Goal: Task Accomplishment & Management: Complete application form

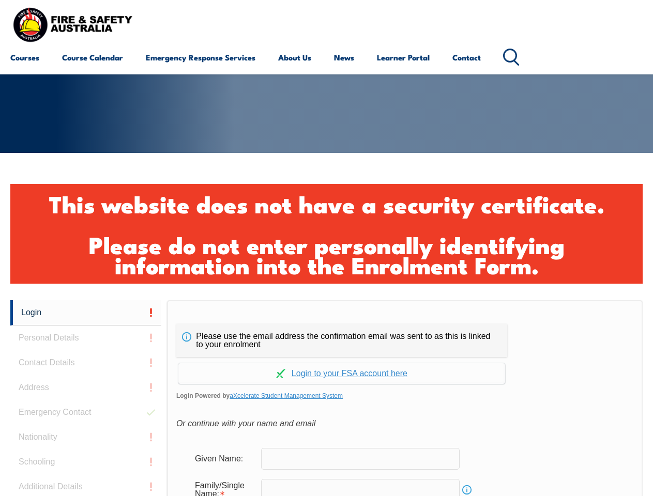
scroll to position [344, 0]
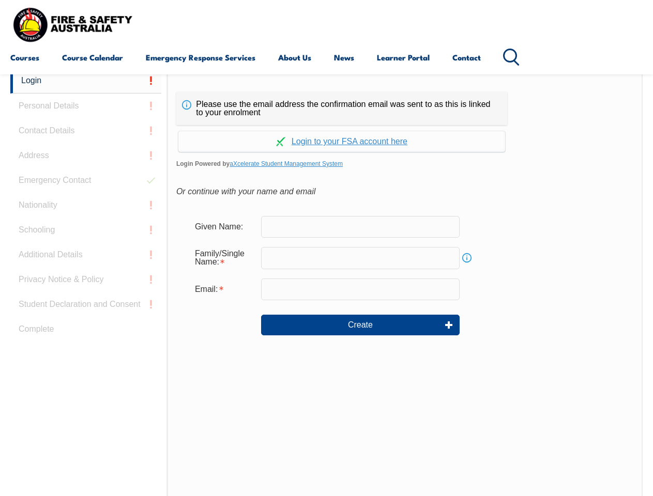
click at [326, 76] on div "Please use the email address the confirmation email was sent to as this is link…" at bounding box center [405, 285] width 476 height 434
click at [326, 282] on input "email" at bounding box center [360, 290] width 199 height 22
click at [86, 81] on link "Login" at bounding box center [85, 80] width 151 height 25
click at [86, 106] on div "Login Personal Details Contact Details Address Emergency Contact Nationality Sc…" at bounding box center [88, 326] width 157 height 517
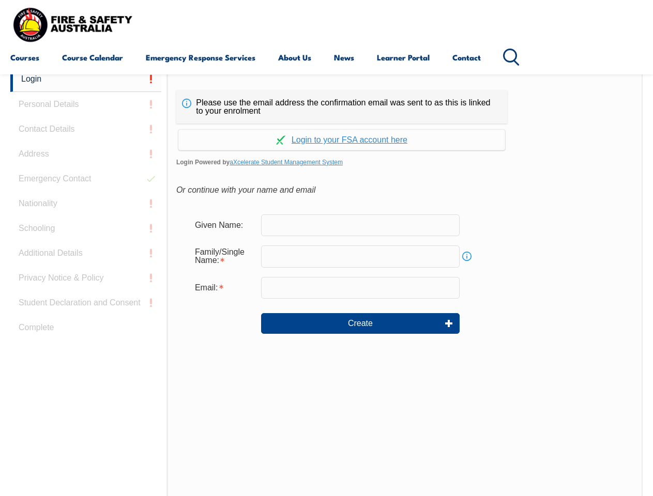
click at [86, 131] on div "Login Personal Details Contact Details Address Emergency Contact Nationality Sc…" at bounding box center [88, 325] width 157 height 517
click at [86, 156] on div "Login Personal Details Contact Details Address Emergency Contact Nationality Sc…" at bounding box center [88, 325] width 157 height 517
click at [86, 180] on div "Login Personal Details Contact Details Address Emergency Contact Nationality Sc…" at bounding box center [88, 325] width 157 height 517
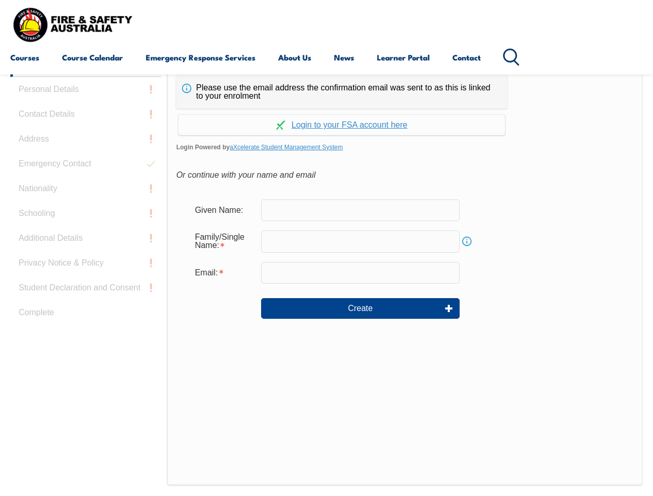
click at [86, 205] on div "Login Personal Details Contact Details Address Emergency Contact Nationality Sc…" at bounding box center [88, 310] width 157 height 517
click at [86, 230] on div "Login Personal Details Contact Details Address Emergency Contact Nationality Sc…" at bounding box center [88, 310] width 157 height 517
click at [86, 255] on div "Login Personal Details Contact Details Address Emergency Contact Nationality Sc…" at bounding box center [88, 310] width 157 height 517
